Goal: Task Accomplishment & Management: Use online tool/utility

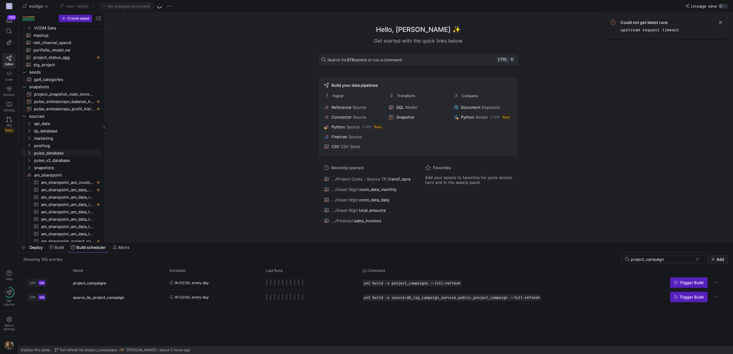
scroll to position [89, 0]
click at [28, 128] on y42-icon "Press SPACE to select this row." at bounding box center [29, 130] width 5 height 5
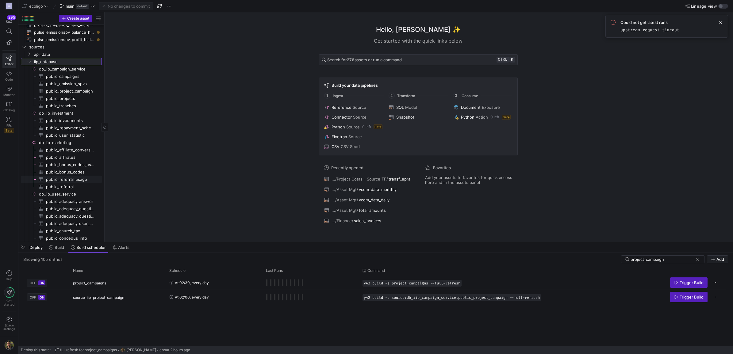
scroll to position [159, 0]
click at [714, 283] on span "Press SPACE to select this row." at bounding box center [716, 283] width 6 height 6
click at [690, 299] on span "Delete Build Schedule" at bounding box center [694, 301] width 42 height 5
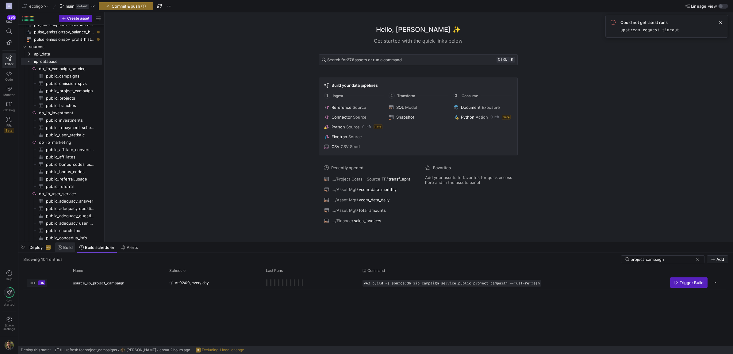
click at [66, 246] on span "Build" at bounding box center [68, 247] width 10 height 5
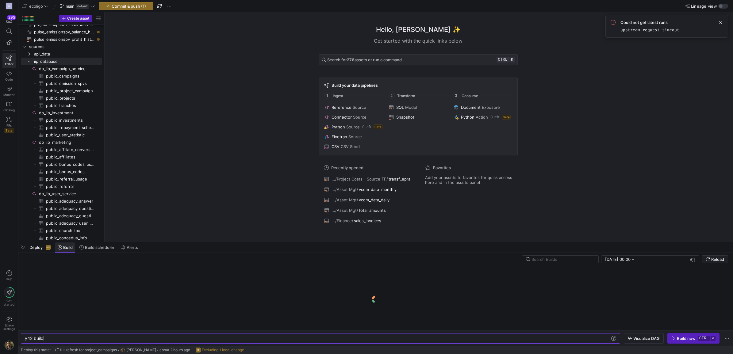
scroll to position [0, 18]
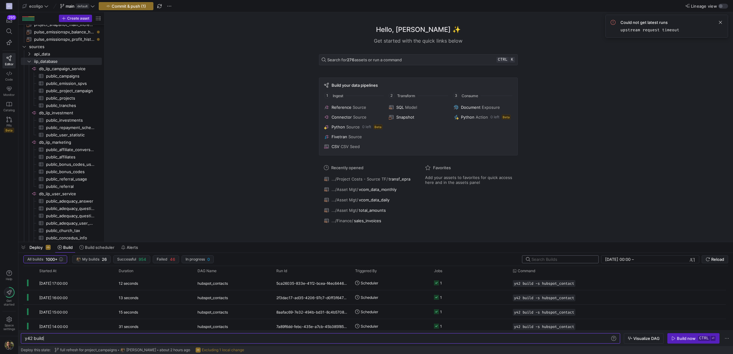
click at [544, 260] on input "text" at bounding box center [563, 259] width 62 height 5
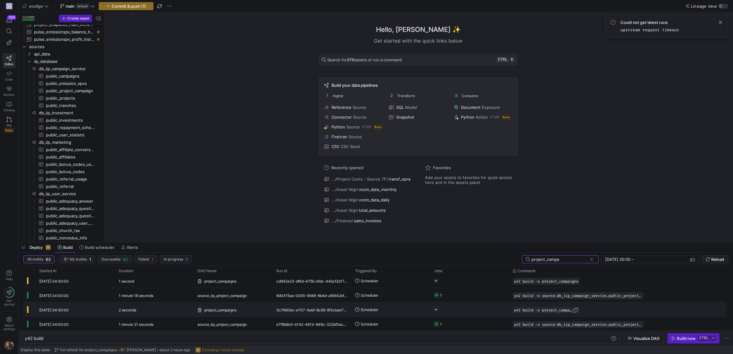
scroll to position [0, 0]
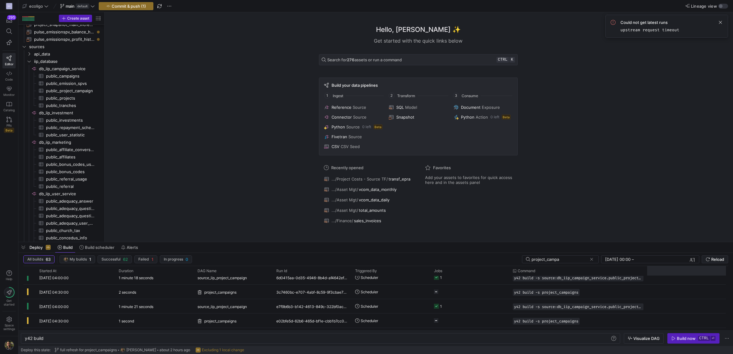
click at [647, 270] on div at bounding box center [686, 271] width 79 height 10
drag, startPoint x: 646, startPoint y: 271, endPoint x: 711, endPoint y: 274, distance: 64.8
click at [711, 274] on div at bounding box center [712, 271] width 2 height 10
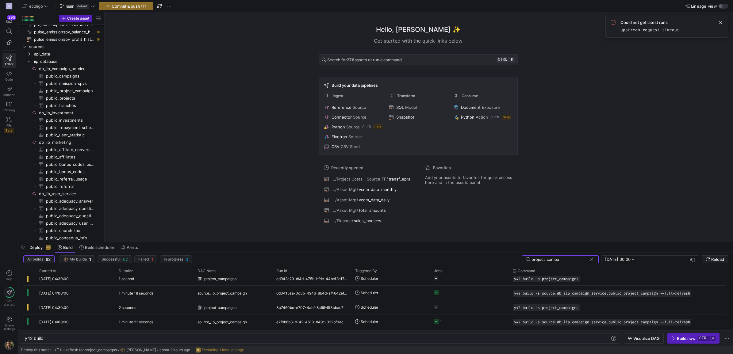
drag, startPoint x: 570, startPoint y: 259, endPoint x: 447, endPoint y: 255, distance: 122.8
click at [447, 255] on y42-orchestration-build "All builds 63 My builds 1 Successful 62 Failed 1 In progress 0 project_campa [D…" at bounding box center [375, 299] width 715 height 93
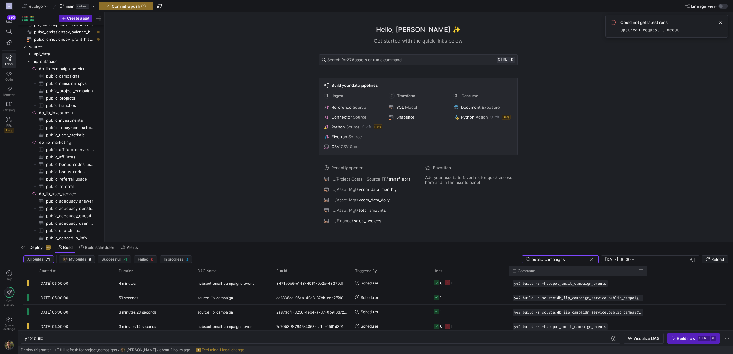
type input "public_campaigns"
drag, startPoint x: 646, startPoint y: 273, endPoint x: 714, endPoint y: 272, distance: 68.1
click at [714, 272] on div at bounding box center [715, 271] width 2 height 10
click at [142, 5] on span "Commit & push (1)" at bounding box center [129, 6] width 34 height 5
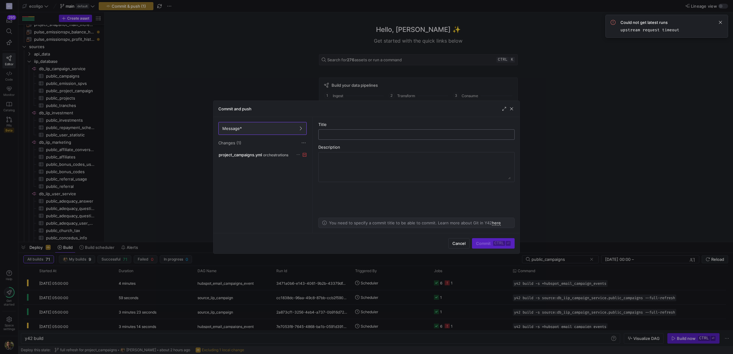
type input "d"
type input "delete project_campaign"
click at [485, 239] on span "submit" at bounding box center [493, 244] width 42 height 10
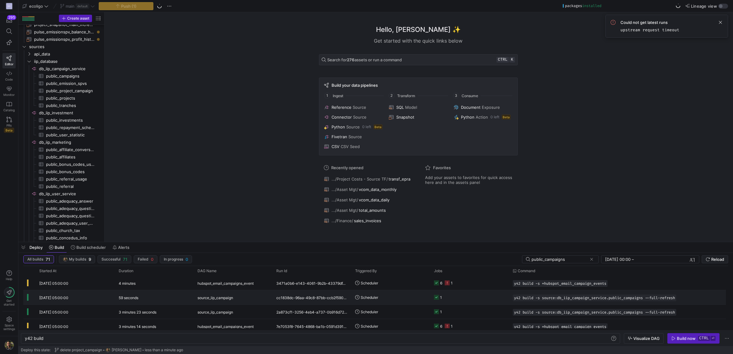
click at [470, 298] on y42-job-status-cell-renderer "1" at bounding box center [469, 297] width 71 height 13
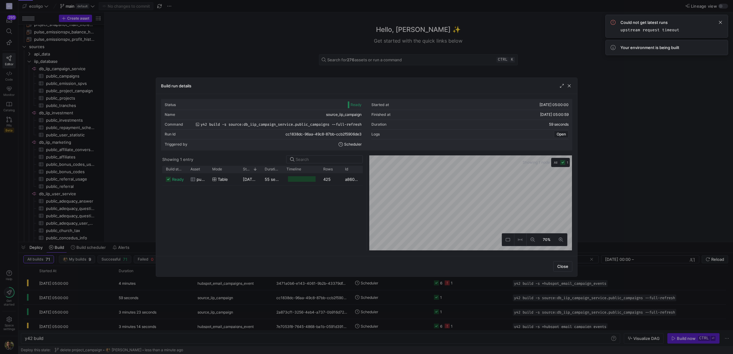
click at [676, 151] on div at bounding box center [366, 177] width 733 height 354
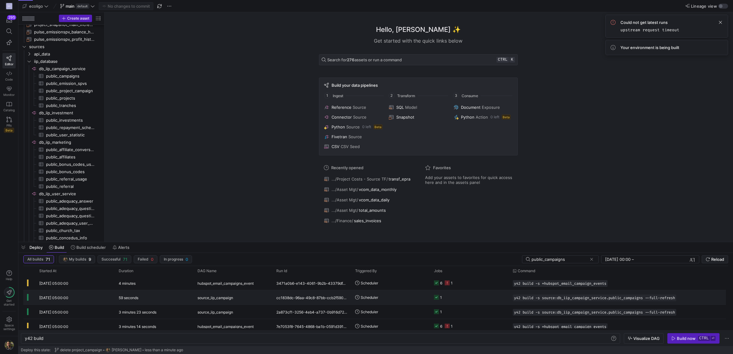
click at [391, 296] on y42-orchestration-triggered-by "Scheduler" at bounding box center [390, 297] width 71 height 13
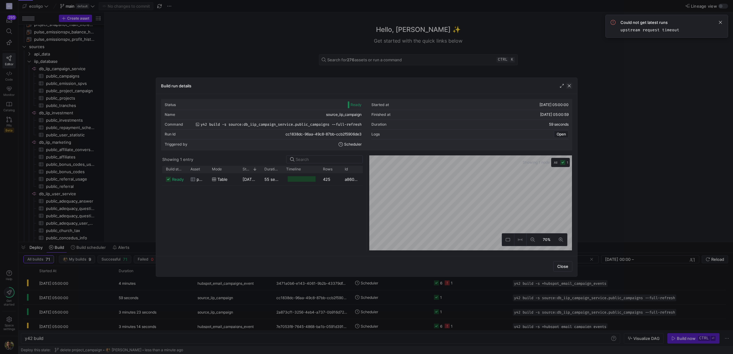
click at [570, 83] on span "button" at bounding box center [569, 86] width 6 height 6
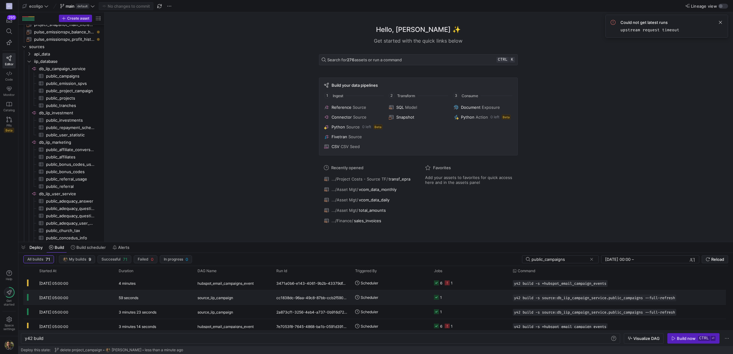
click at [487, 297] on y42-job-status-cell-renderer "1" at bounding box center [469, 297] width 71 height 13
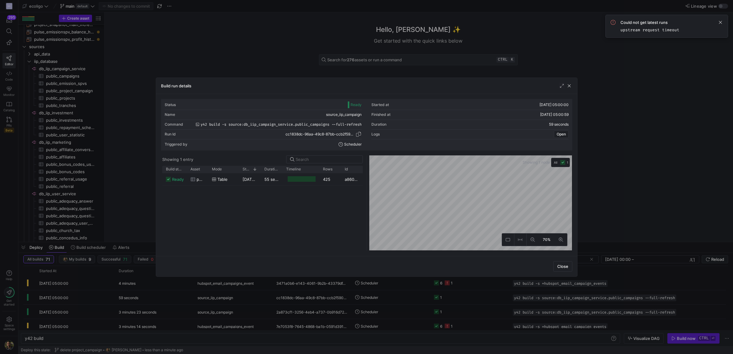
click at [358, 133] on span "button" at bounding box center [359, 134] width 6 height 6
click at [570, 87] on span "button" at bounding box center [569, 86] width 6 height 6
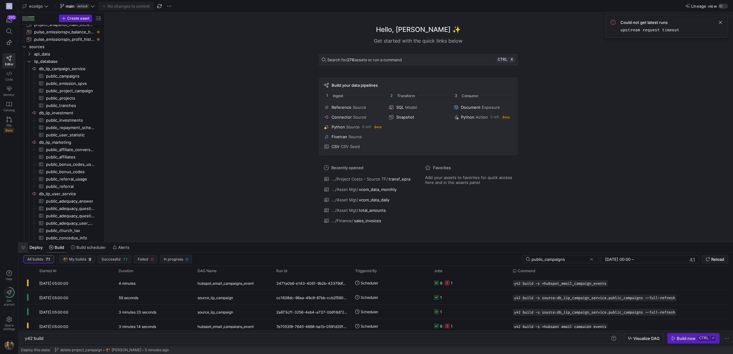
click at [20, 246] on span "button" at bounding box center [23, 247] width 10 height 10
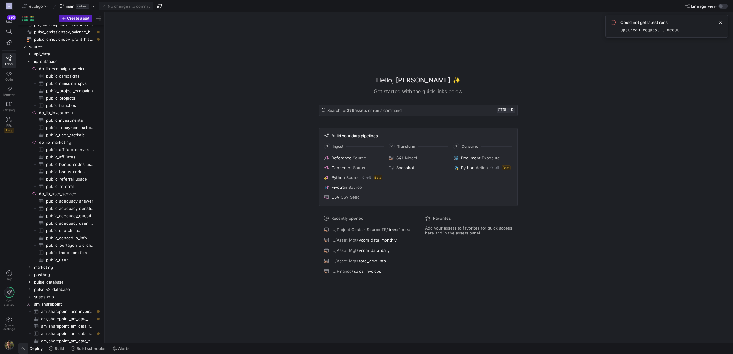
click at [22, 349] on span "button" at bounding box center [23, 349] width 10 height 10
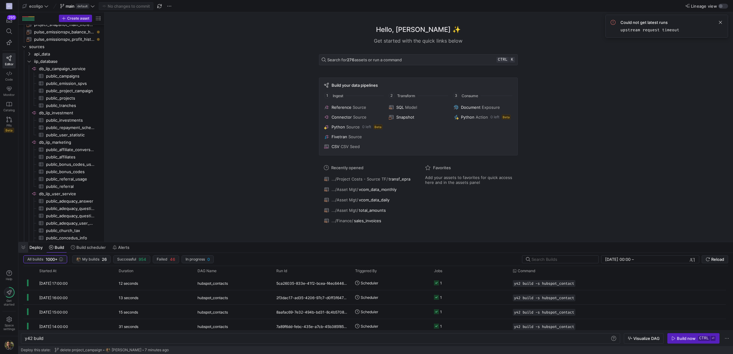
click at [23, 244] on span "button" at bounding box center [23, 247] width 10 height 10
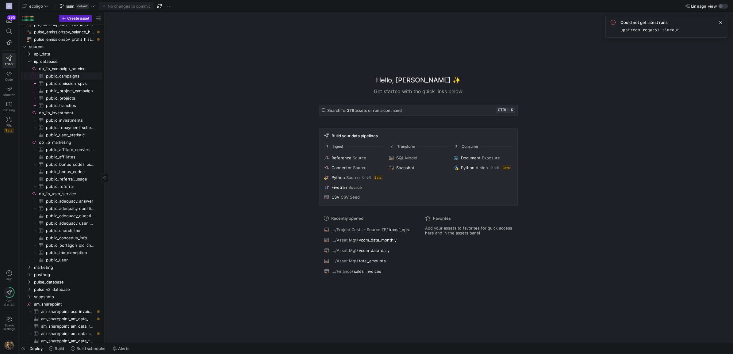
click at [63, 74] on span "public_campaigns​​​​​​​​​" at bounding box center [70, 76] width 49 height 7
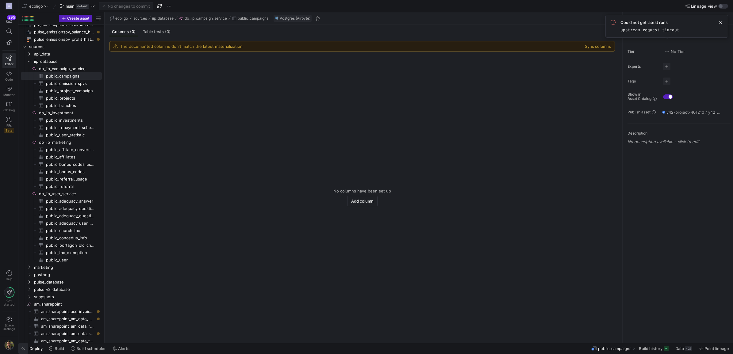
click at [22, 349] on span "button" at bounding box center [23, 349] width 10 height 10
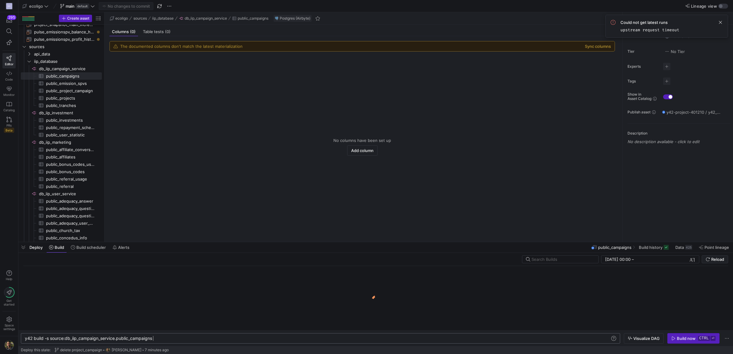
click at [174, 338] on div "y42 build -s source:db_iip_campaign_service.public _campaigns" at bounding box center [317, 338] width 585 height 5
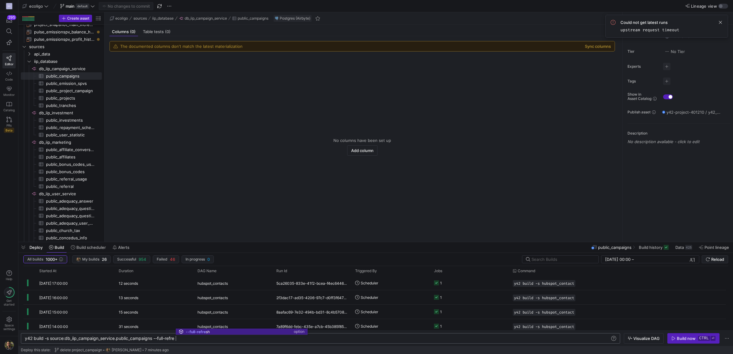
scroll to position [0, 155]
type textarea "y42 build -s source:db_iip_campaign_service.public_campaigns --full-refresh"
click at [241, 343] on div "y42 build -s source:db_iip_campaign_service.public _campaigns --full-refresh y4…" at bounding box center [320, 338] width 599 height 10
click at [383, 336] on div "y42 build -s source:db_iip_campaign_service.public _campaigns --full-refresh" at bounding box center [317, 338] width 585 height 5
click at [683, 339] on div "Build now" at bounding box center [686, 338] width 19 height 5
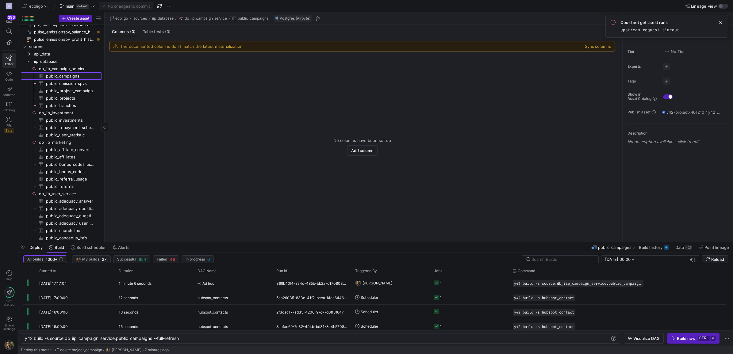
click at [60, 75] on span "public_campaigns​​​​​​​​​" at bounding box center [70, 76] width 49 height 7
click at [287, 280] on div "369b40f4-8a4d-485b-bb2a-d1708035b06d" at bounding box center [312, 283] width 79 height 14
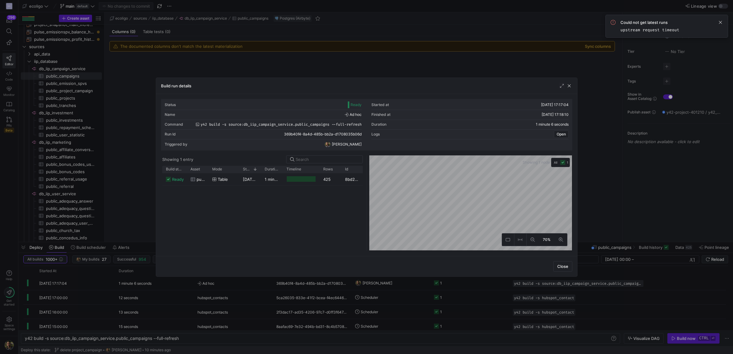
click at [362, 135] on div "Status Ready Started at [DATE] 17:17:04 Name Ad hoc Finished at [DATE] 17:18:10…" at bounding box center [367, 124] width 404 height 49
click at [359, 134] on span "button" at bounding box center [359, 134] width 6 height 6
click at [566, 83] on span "button" at bounding box center [569, 86] width 6 height 6
